Goal: Task Accomplishment & Management: Use online tool/utility

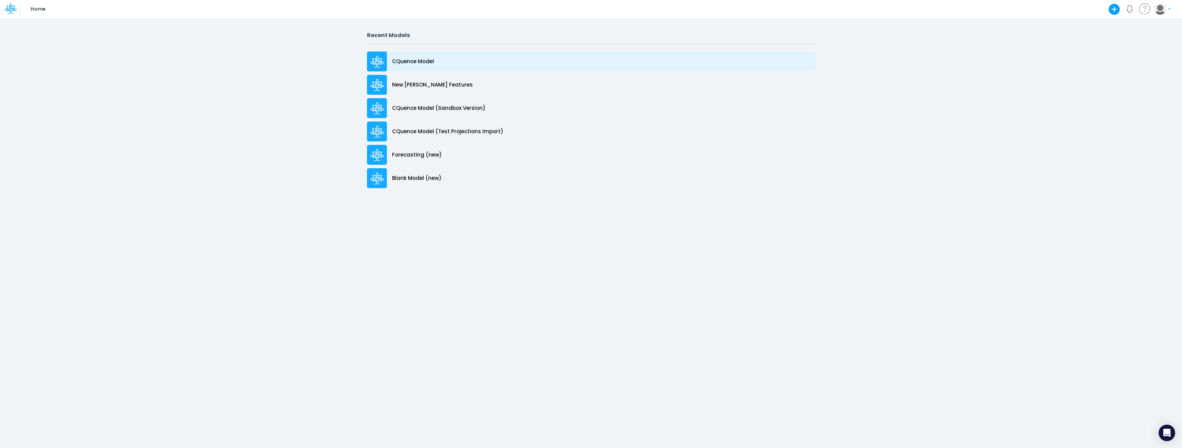
click at [413, 62] on p "CQuence Model" at bounding box center [413, 62] width 42 height 8
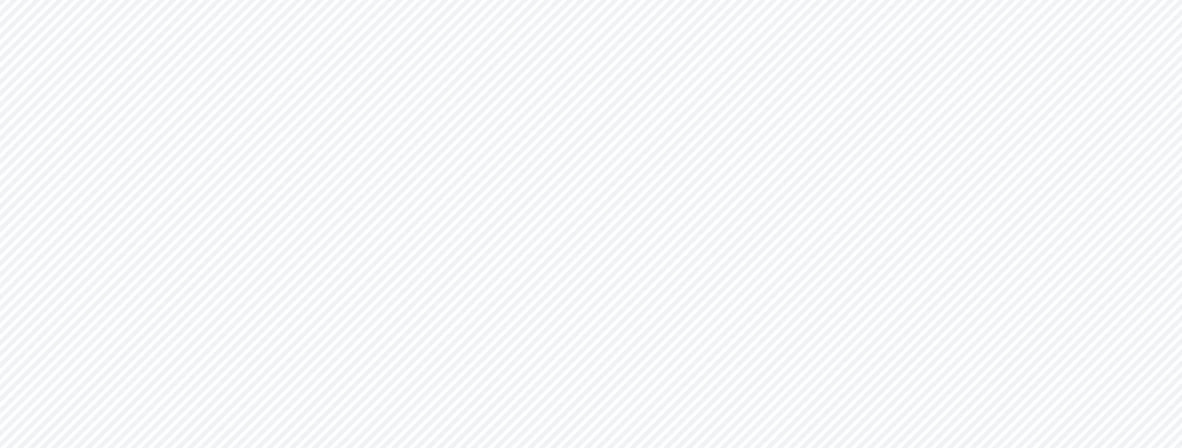
type input "Consolidated All by Month"
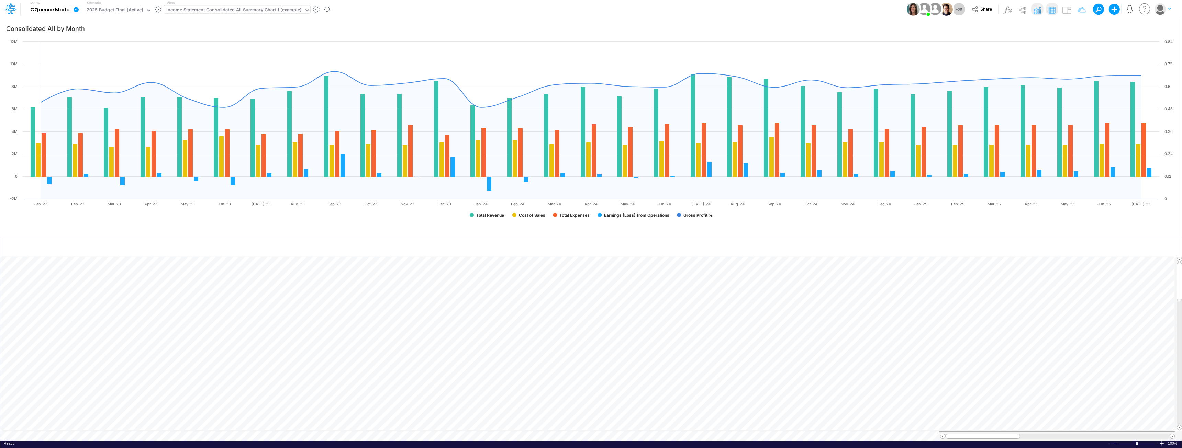
click at [231, 11] on div "Income Statement Consolidated All Summary Chart 1 (example)" at bounding box center [233, 11] width 135 height 8
type input "live"
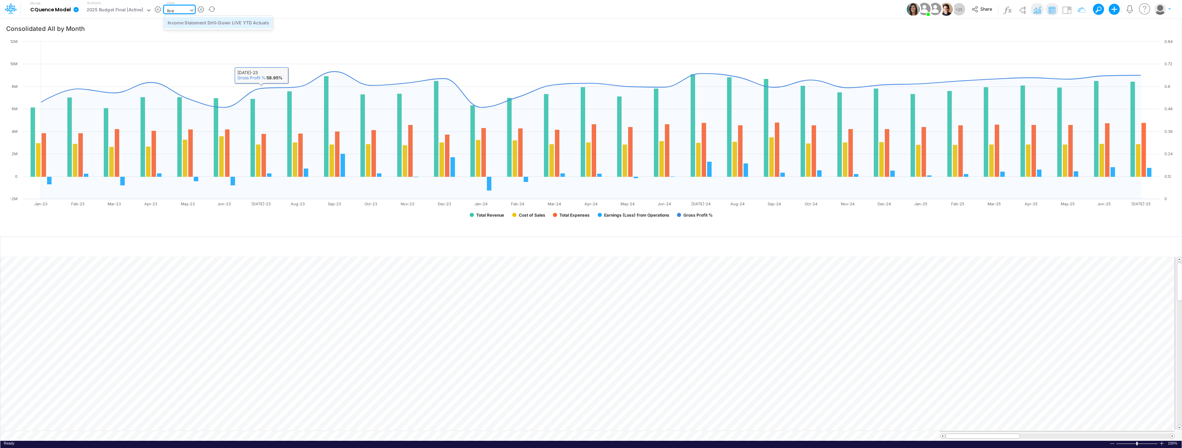
click at [238, 21] on div "Income Statement Drill-Down LIVE YTD Actuals" at bounding box center [218, 22] width 109 height 11
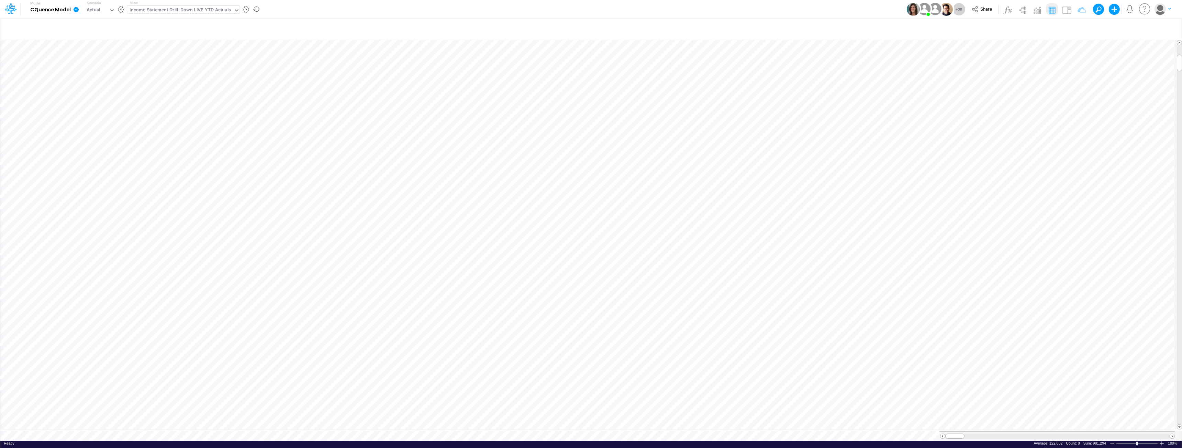
scroll to position [3, 0]
click at [196, 14] on div "Income Statement Drill-Down LIVE YTD Actuals" at bounding box center [180, 11] width 101 height 8
type input "cassling ad"
click at [193, 24] on div "Cassling Admin 2026 Budget - Headcount" at bounding box center [177, 22] width 100 height 11
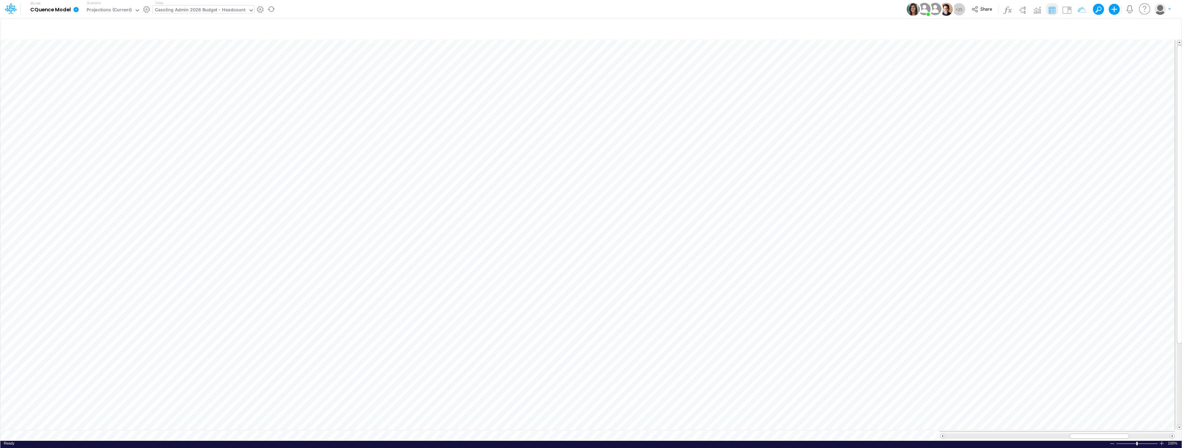
scroll to position [3, 0]
